Goal: Task Accomplishment & Management: Complete application form

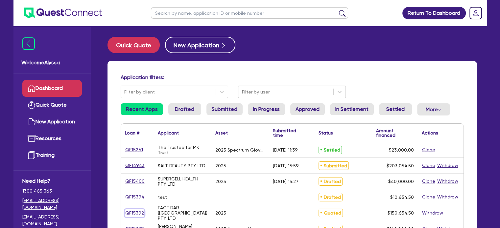
click at [131, 214] on link "QF15392" at bounding box center [134, 214] width 19 height 8
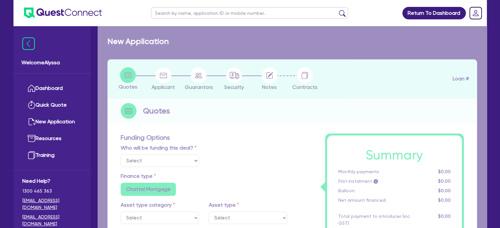
select select "Other"
select select "TERTIARY_ASSETS"
type input "2025"
type input "150,000"
type input "10.5"
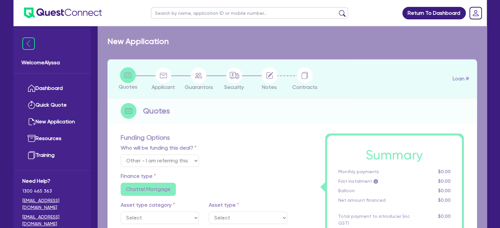
radio input "true"
radio input "false"
select select "BEAUTY_EQUIPMENT"
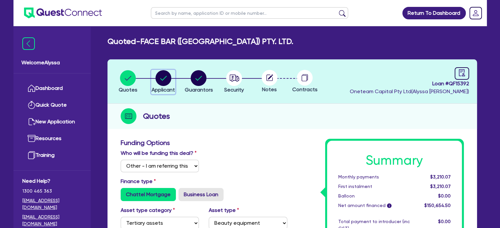
click at [172, 82] on div "button" at bounding box center [163, 78] width 23 height 16
select select "COMPANY"
select select "HEALTH_BEAUTY"
select select "HAIR_BEAUTY_SALONS"
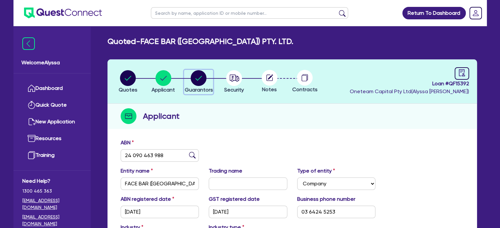
click at [210, 72] on div "button" at bounding box center [198, 78] width 28 height 16
select select "MRS"
select select "TAS"
select select "MARRIED"
select select "PROPERTY"
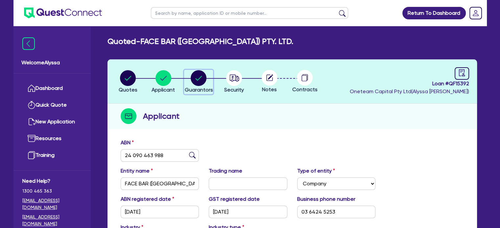
select select "INVESTMENT_PROPERTY"
select select "EQUIPMENT"
select select "MORTGAGE"
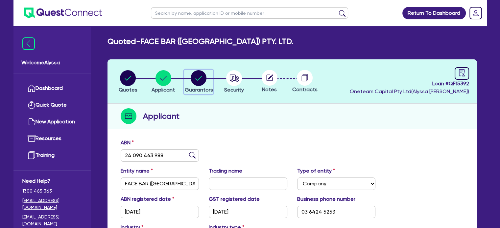
select select "CREDIT_CARD"
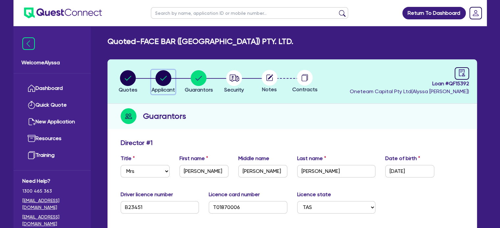
click at [167, 76] on circle "button" at bounding box center [164, 78] width 16 height 16
select select "COMPANY"
select select "HEALTH_BEAUTY"
select select "HAIR_BEAUTY_SALONS"
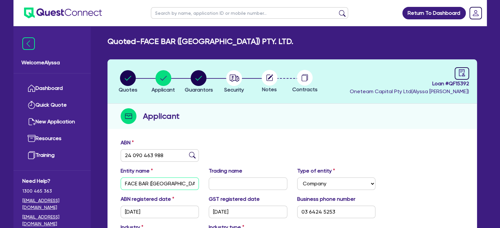
scroll to position [0, 6]
drag, startPoint x: 124, startPoint y: 185, endPoint x: 222, endPoint y: 189, distance: 98.7
click at [222, 189] on div "Entity name FACE BAR ([GEOGRAPHIC_DATA]) PTY. LTD. Trading name Type of entity …" at bounding box center [292, 181] width 353 height 28
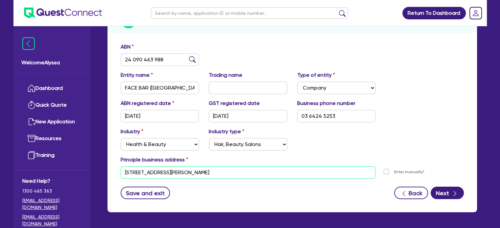
drag, startPoint x: 216, startPoint y: 172, endPoint x: 112, endPoint y: 167, distance: 104.0
click at [112, 167] on div "ABN 24 090 463 988 Entity name FACE BAR ([GEOGRAPHIC_DATA]) PTY. LTD. Trading n…" at bounding box center [293, 126] width 370 height 173
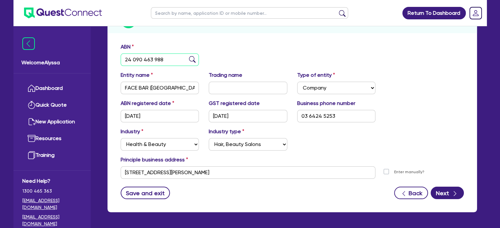
drag, startPoint x: 172, startPoint y: 56, endPoint x: 103, endPoint y: 56, distance: 68.7
click at [103, 56] on div "Quotes Applicant [GEOGRAPHIC_DATA] Security Notes Contracts Loan # QF15392 Onet…" at bounding box center [292, 92] width 379 height 257
click at [194, 13] on input "text" at bounding box center [249, 13] width 197 height 12
type input "tenielle"
click button "submit" at bounding box center [342, 14] width 11 height 9
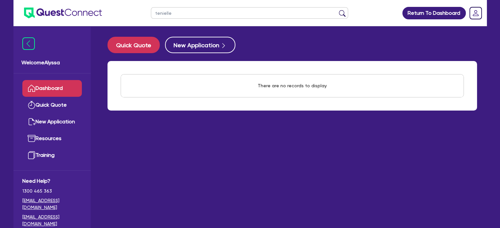
drag, startPoint x: 155, startPoint y: 9, endPoint x: 103, endPoint y: -4, distance: 53.9
click at [103, 0] on html "tenielle Return To Dashboard Edit Profile Logout Welcome Alyssa Dashboard Quick…" at bounding box center [250, 127] width 500 height 255
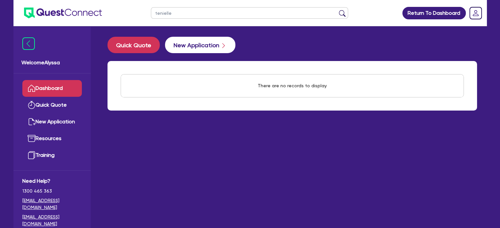
click at [337, 10] on button "submit" at bounding box center [342, 14] width 11 height 9
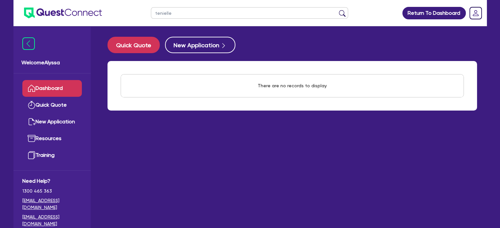
drag, startPoint x: 184, startPoint y: 14, endPoint x: 132, endPoint y: 4, distance: 53.0
click at [132, 4] on header "tenielle Return To Dashboard Edit Profile Logout" at bounding box center [249, 13] width 473 height 26
click at [337, 10] on button "submit" at bounding box center [342, 14] width 11 height 9
type input "[PERSON_NAME]"
click at [337, 10] on button "submit" at bounding box center [342, 14] width 11 height 9
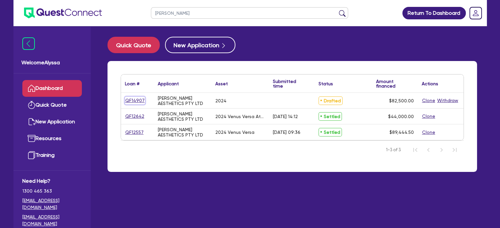
click at [131, 102] on link "QF14907" at bounding box center [135, 101] width 20 height 8
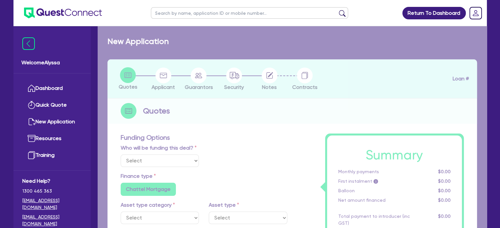
select select "TERTIARY_ASSETS"
type input "2024"
type input "82,500"
type input "4"
type input "3,300"
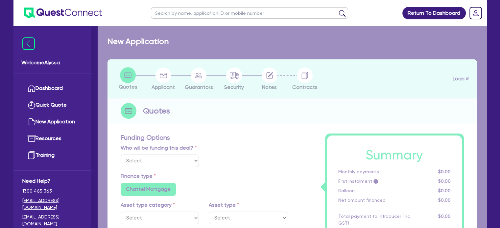
type input "10.5"
radio input "false"
select select "BEAUTY_EQUIPMENT"
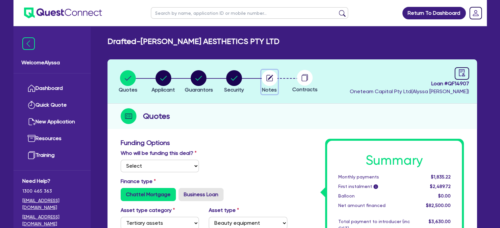
click at [269, 76] on circle "button" at bounding box center [270, 78] width 16 height 16
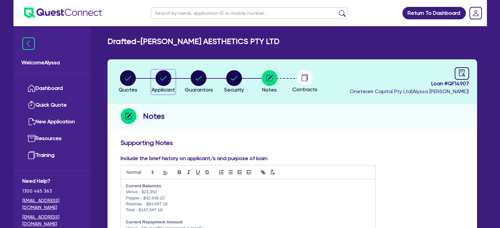
click at [167, 75] on circle "button" at bounding box center [164, 78] width 16 height 16
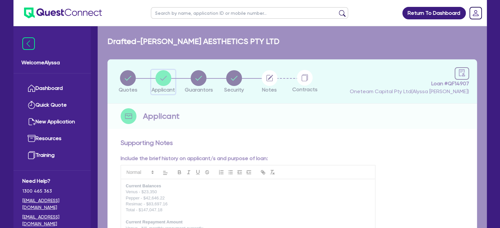
select select "COMPANY"
select select "HEALTH_BEAUTY"
select select "OTHER_HEALTH_BEAUTY"
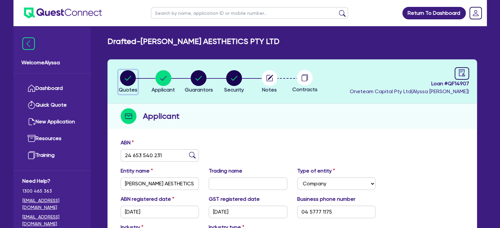
click at [132, 74] on circle "button" at bounding box center [128, 78] width 16 height 16
select select "TERTIARY_ASSETS"
select select "BEAUTY_EQUIPMENT"
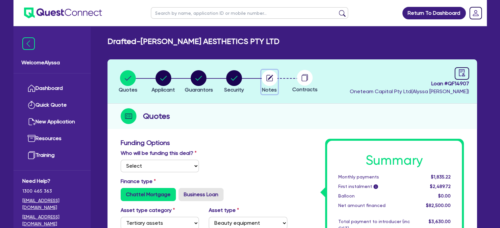
click at [275, 80] on circle "button" at bounding box center [270, 78] width 16 height 16
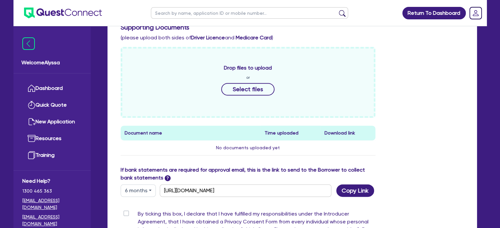
scroll to position [247, 0]
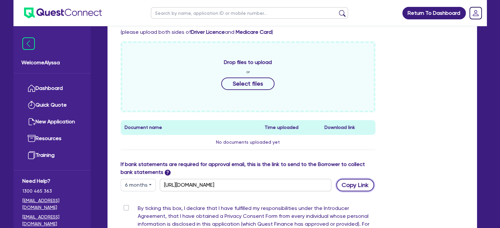
click at [344, 181] on button "Copy Link" at bounding box center [355, 185] width 38 height 12
